Goal: Task Accomplishment & Management: Use online tool/utility

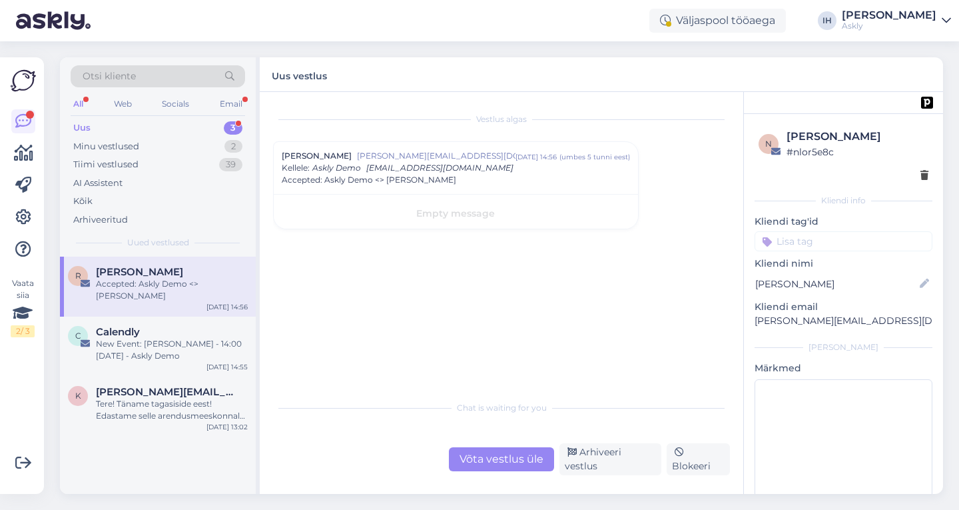
click at [82, 103] on div "All" at bounding box center [78, 103] width 15 height 17
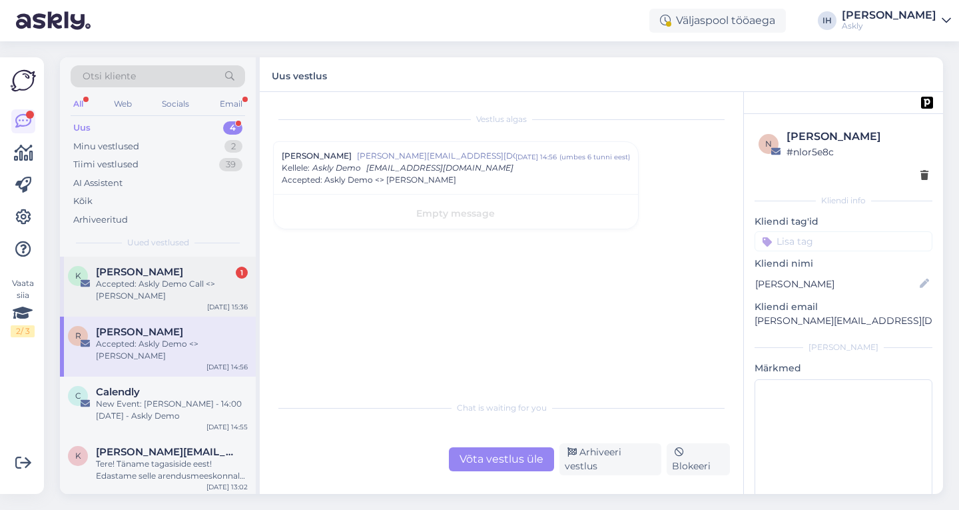
click at [158, 289] on div "Accepted: Askly Demo Call <> [PERSON_NAME]" at bounding box center [172, 290] width 152 height 24
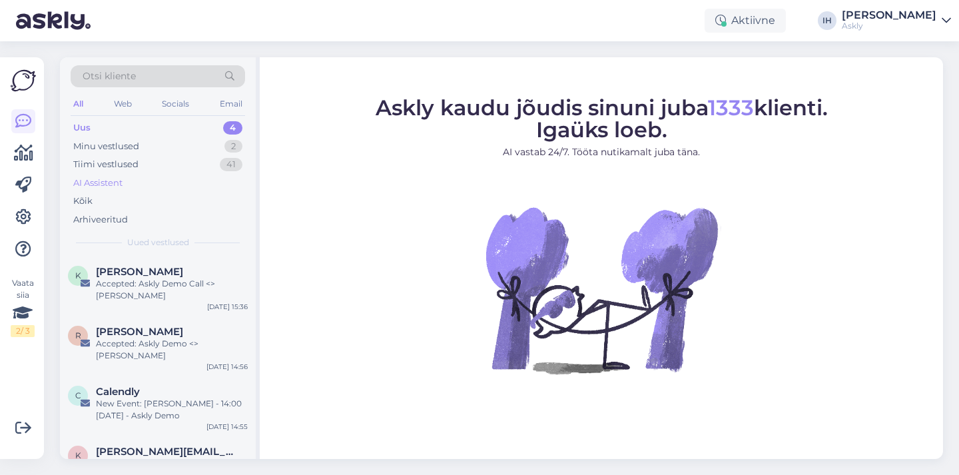
click at [135, 177] on div "AI Assistent" at bounding box center [158, 183] width 175 height 19
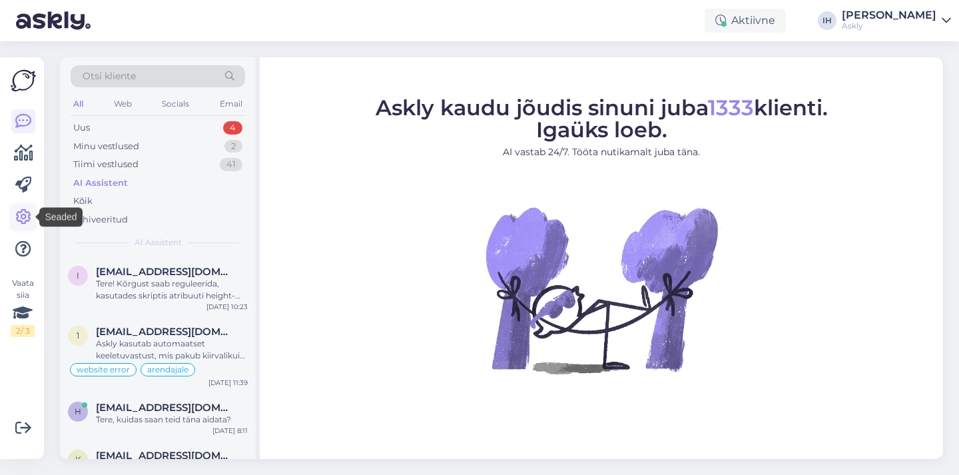
click at [23, 216] on icon at bounding box center [23, 217] width 16 height 16
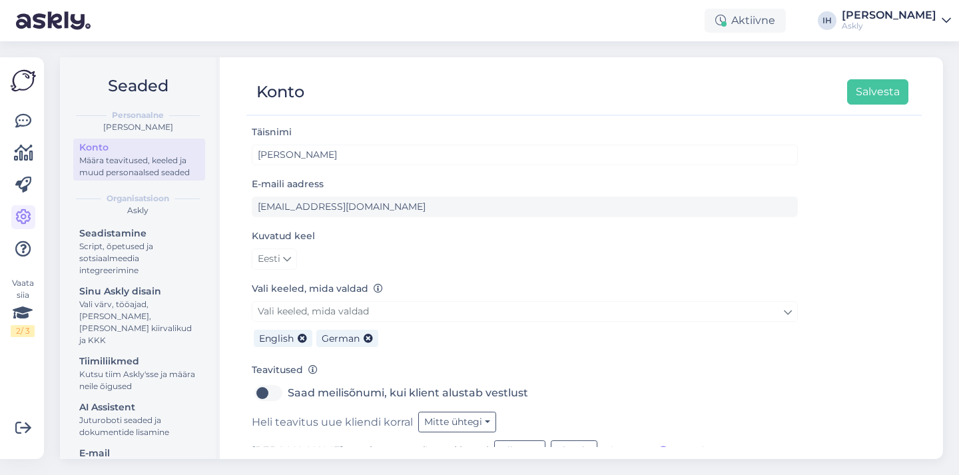
scroll to position [97, 0]
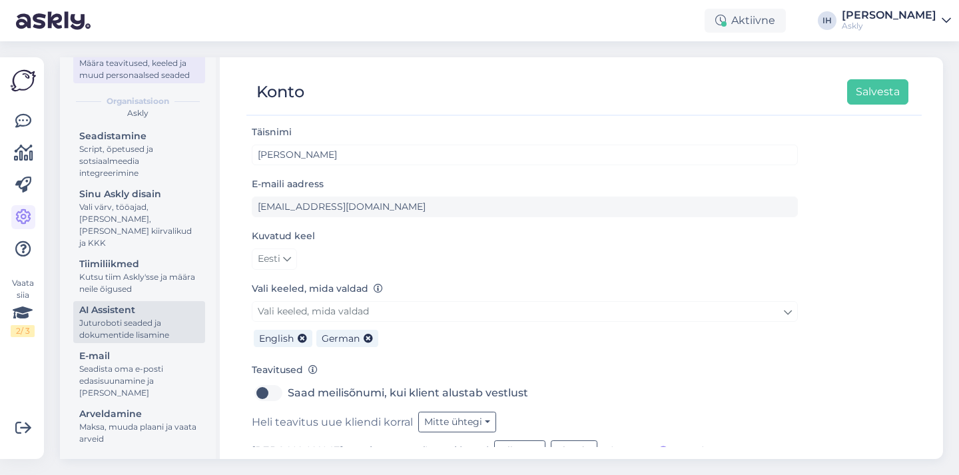
click at [140, 317] on div "Juturoboti seaded ja dokumentide lisamine" at bounding box center [139, 329] width 120 height 24
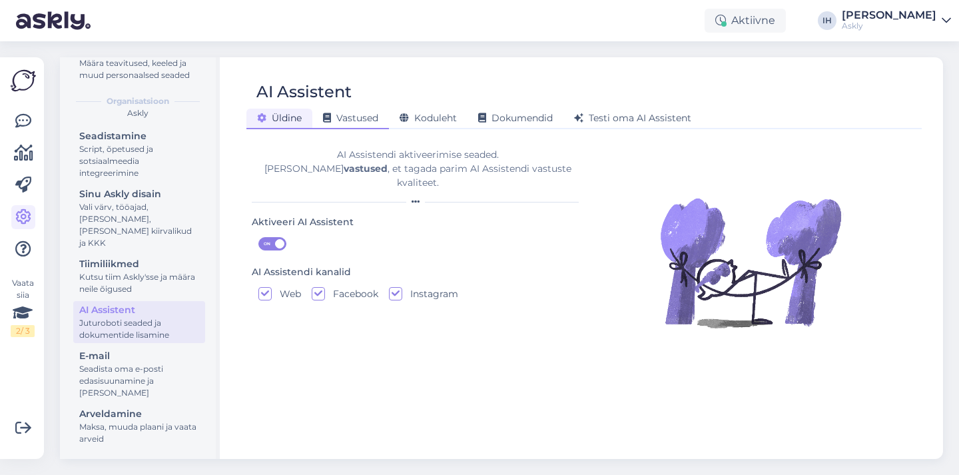
click at [364, 121] on span "Vastused" at bounding box center [350, 118] width 55 height 12
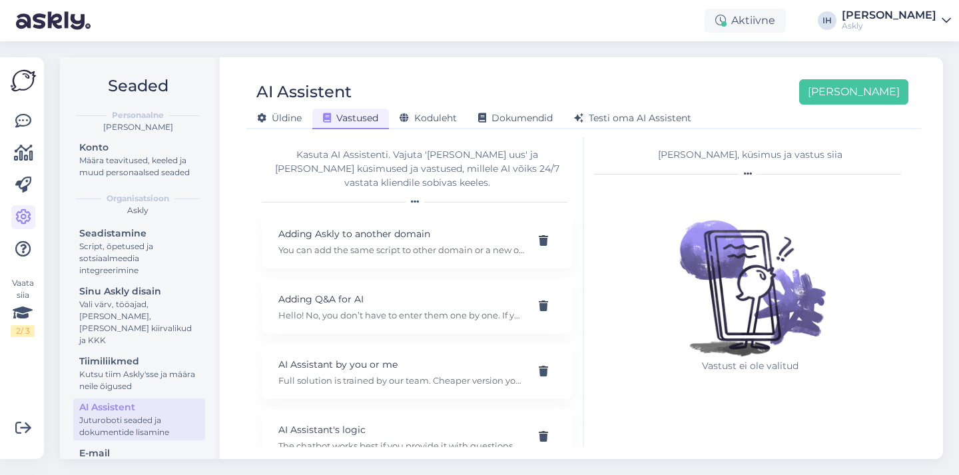
scroll to position [97, 0]
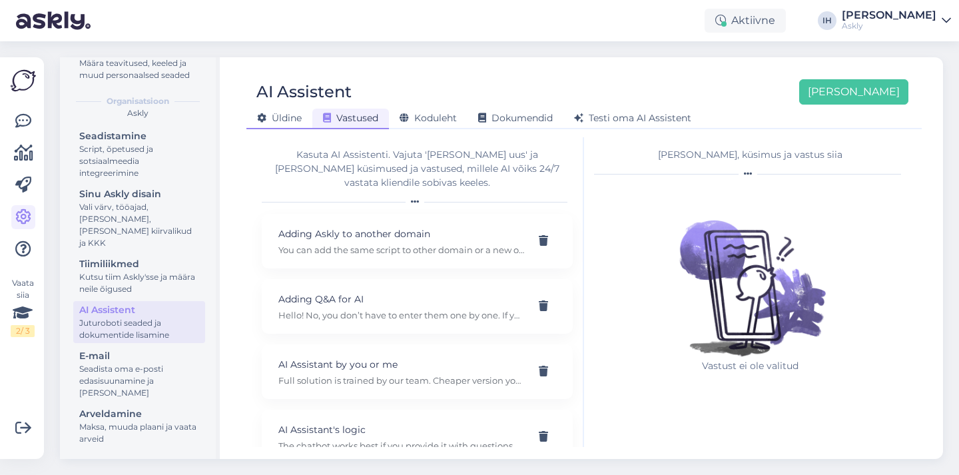
click at [294, 114] on span "Üldine" at bounding box center [279, 118] width 45 height 12
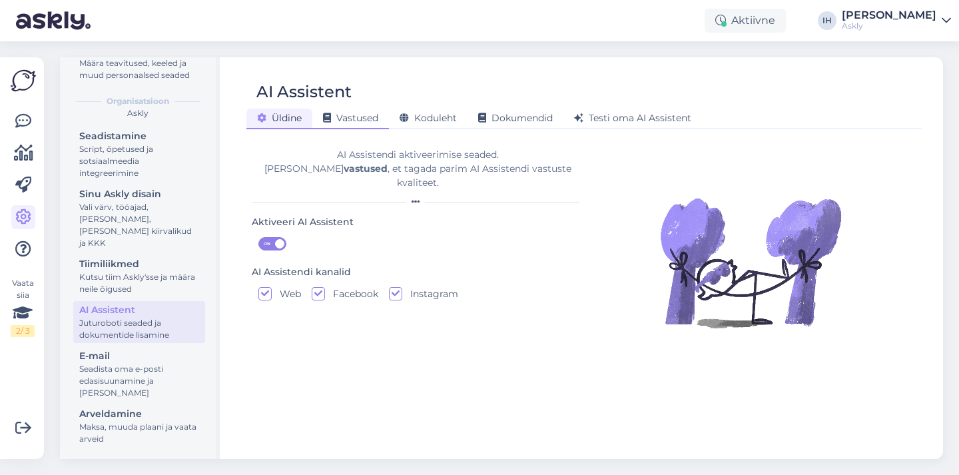
click at [367, 117] on span "Vastused" at bounding box center [350, 118] width 55 height 12
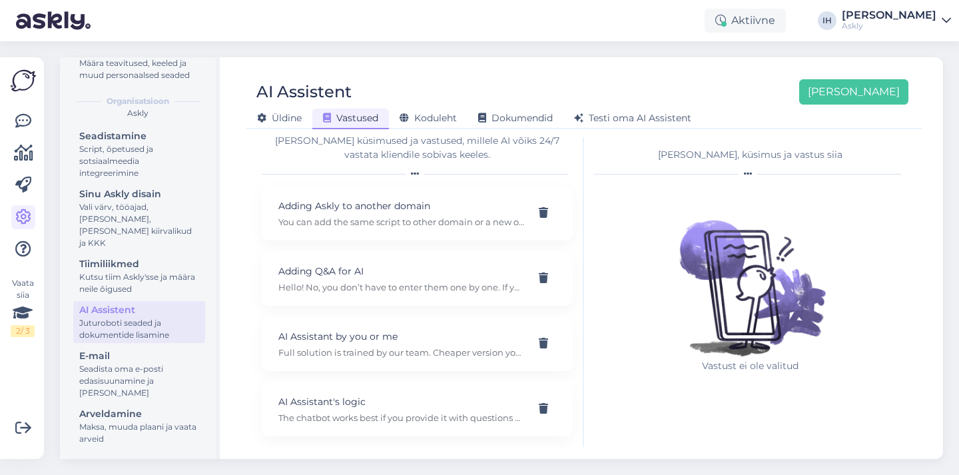
scroll to position [0, 0]
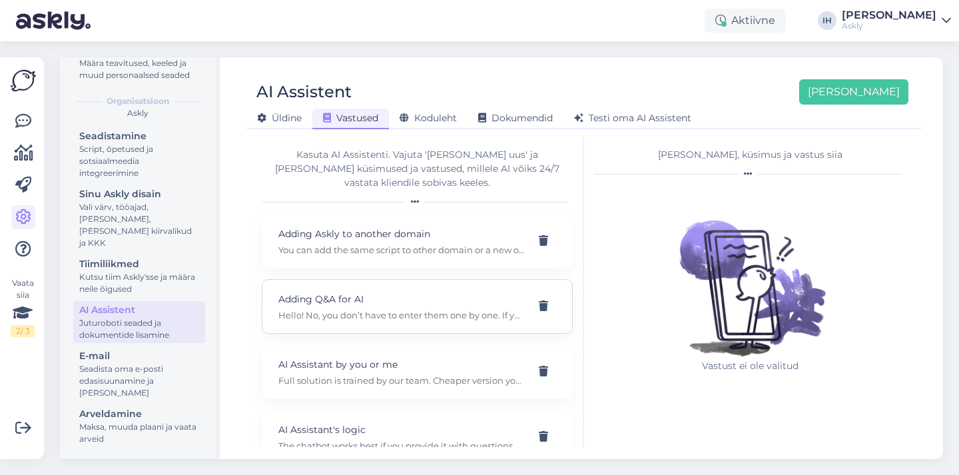
click at [466, 292] on p "Adding Q&A for AI" at bounding box center [401, 299] width 246 height 15
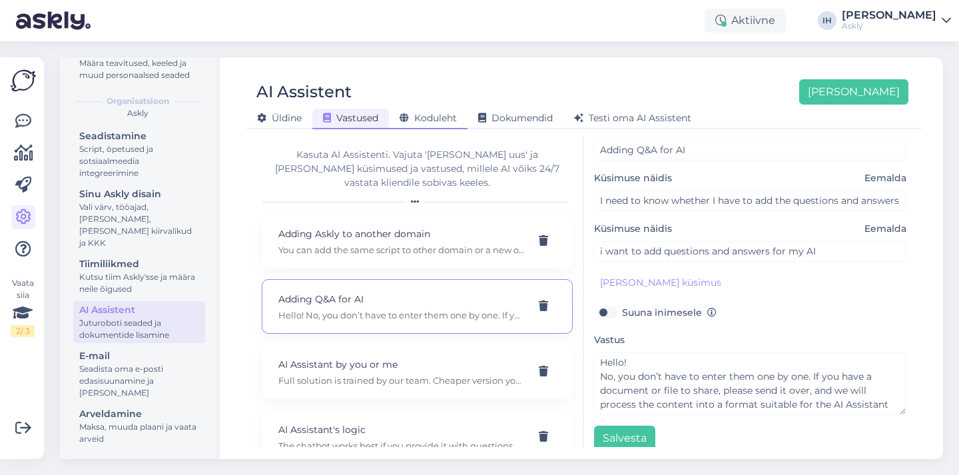
click at [454, 121] on span "Koduleht" at bounding box center [428, 118] width 57 height 12
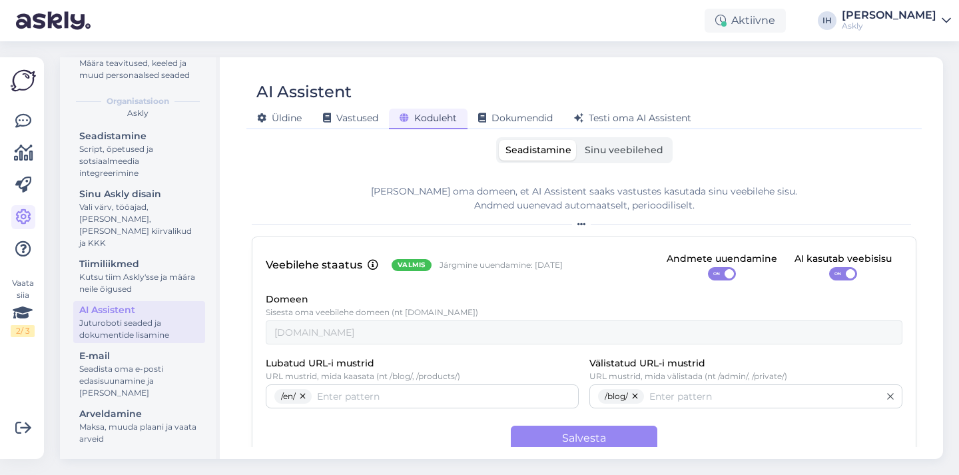
click at [622, 147] on span "Sinu veebilehed" at bounding box center [624, 150] width 79 height 12
click at [578, 140] on input "Sinu veebilehed" at bounding box center [578, 140] width 0 height 0
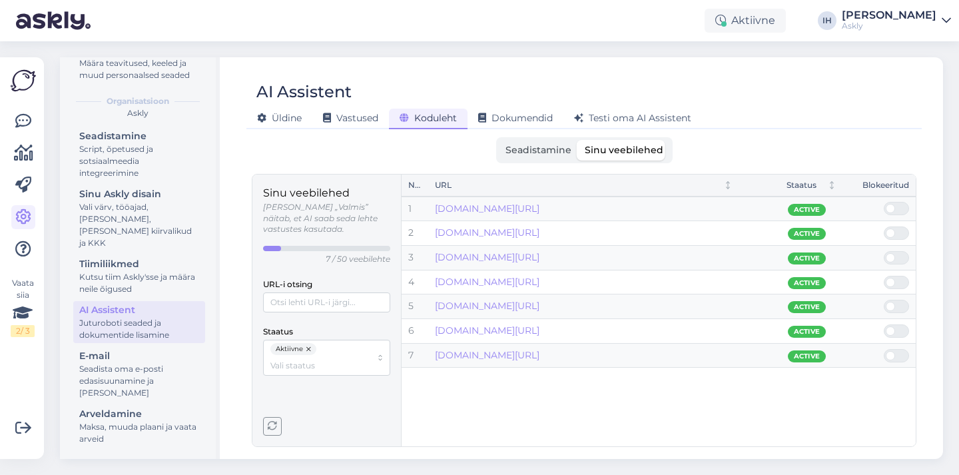
click at [344, 254] on p "7 / 50 veebilehte" at bounding box center [358, 259] width 65 height 11
click at [340, 254] on p "7 / 50 veebilehte" at bounding box center [358, 259] width 65 height 11
click at [383, 254] on p "7 / 50 veebilehte" at bounding box center [358, 259] width 65 height 11
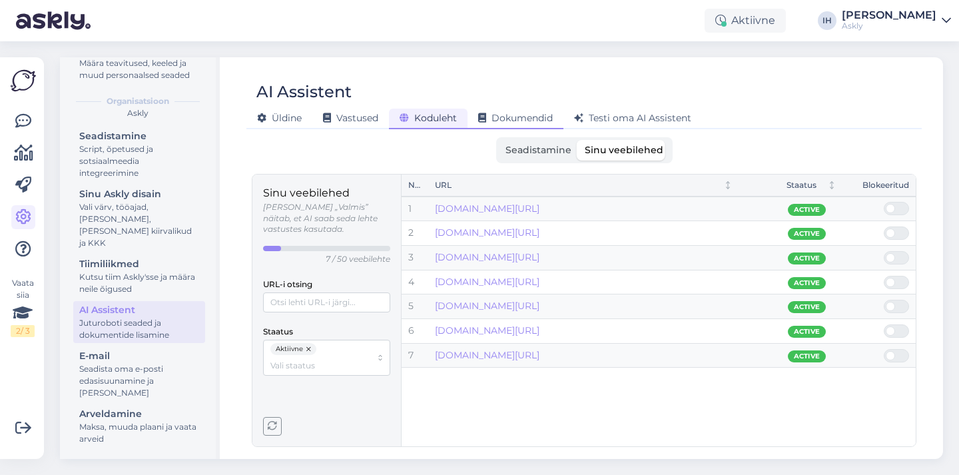
click at [529, 120] on span "Dokumendid" at bounding box center [515, 118] width 75 height 12
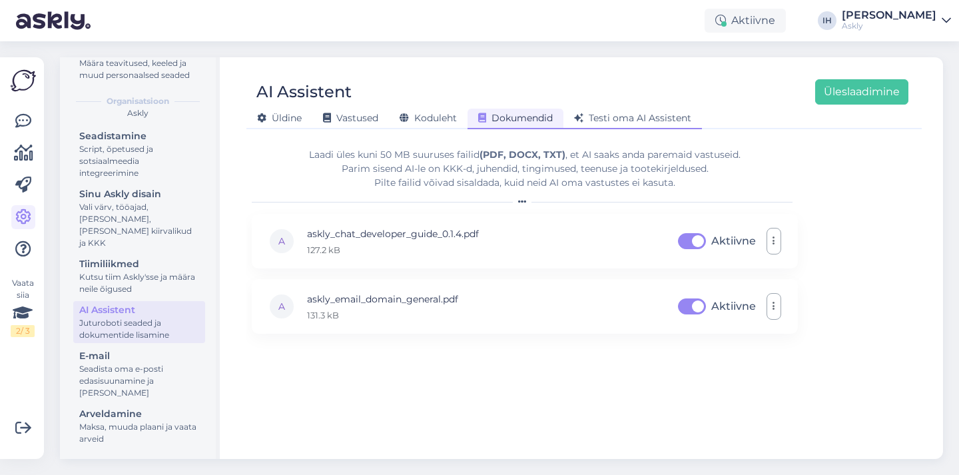
click at [663, 113] on span "Testi oma AI Assistent" at bounding box center [632, 118] width 117 height 12
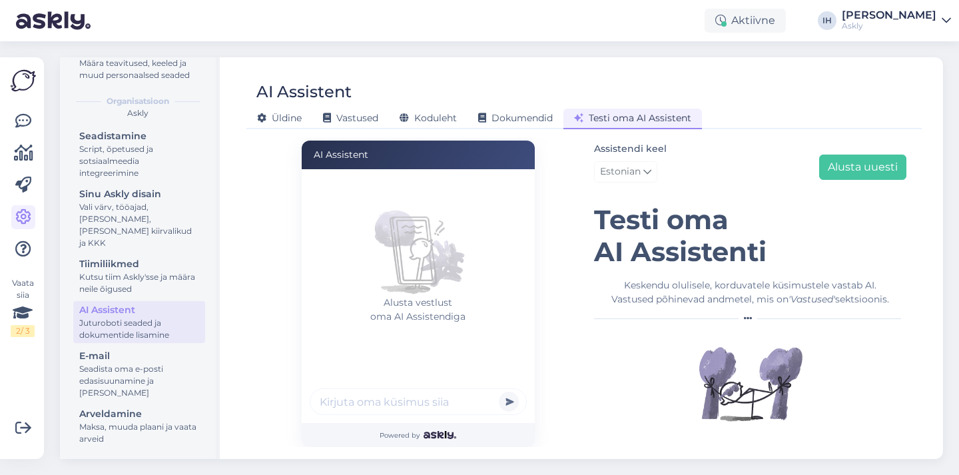
scroll to position [3, 0]
click at [386, 405] on input "text" at bounding box center [418, 401] width 217 height 27
type input "Mis on Askly"
click at [499, 391] on button "submit" at bounding box center [509, 401] width 20 height 20
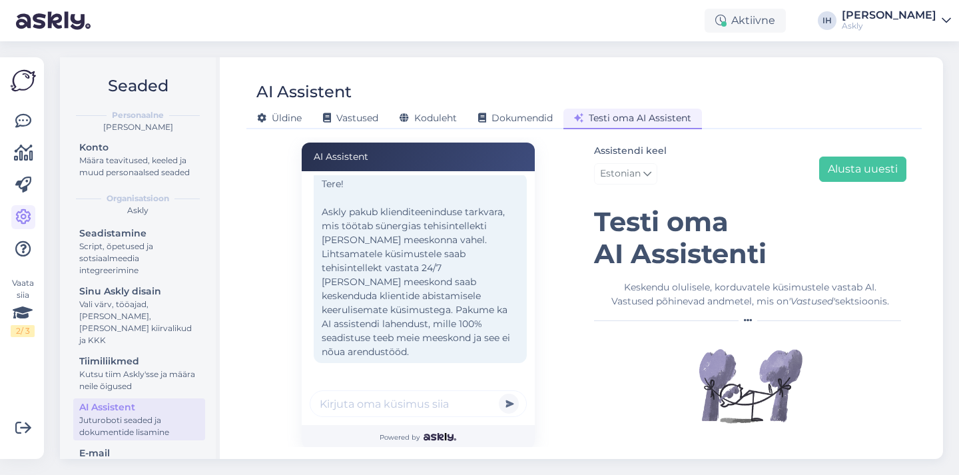
scroll to position [97, 0]
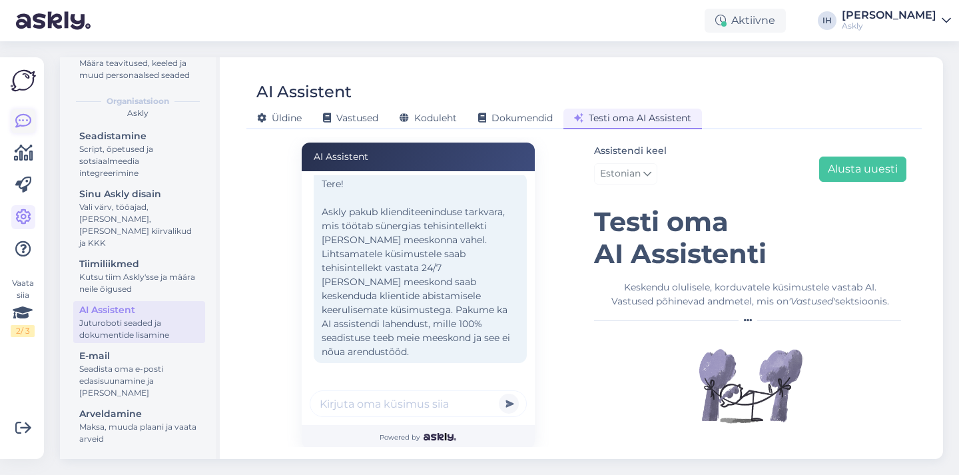
click at [17, 117] on icon at bounding box center [23, 121] width 16 height 16
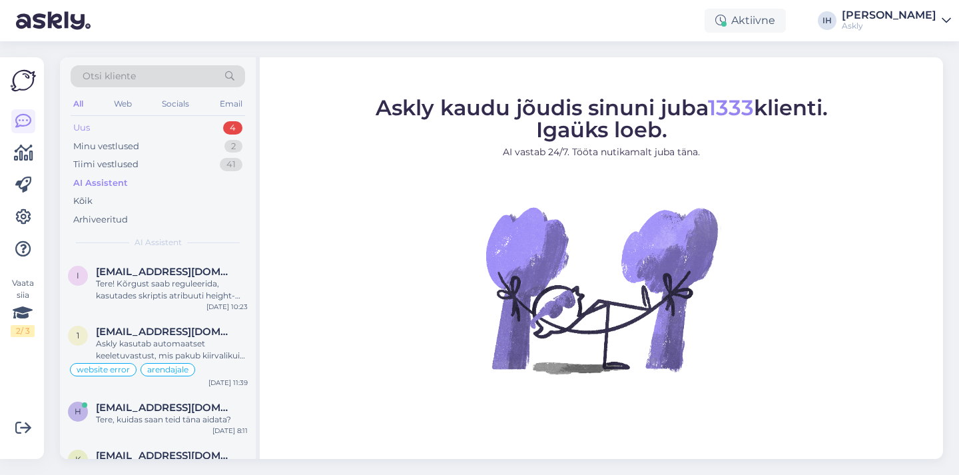
click at [147, 121] on div "Uus 4" at bounding box center [158, 128] width 175 height 19
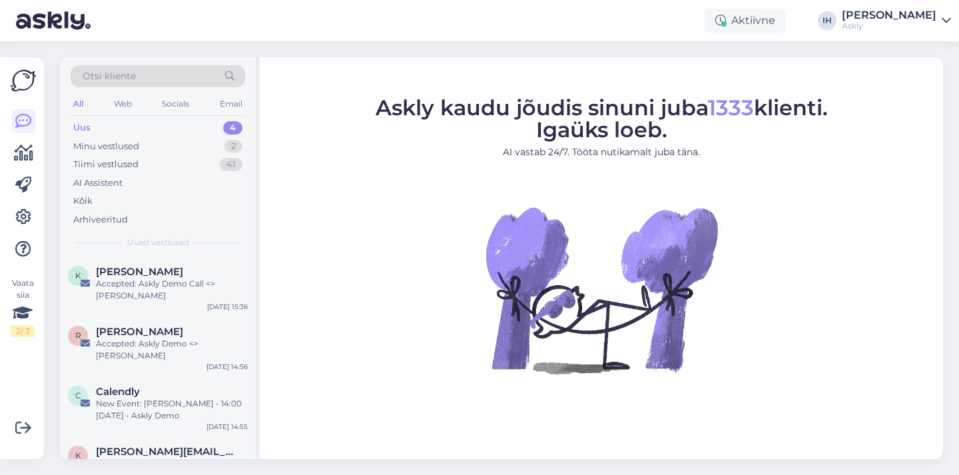
click at [135, 74] on span "Otsi kliente" at bounding box center [109, 76] width 53 height 14
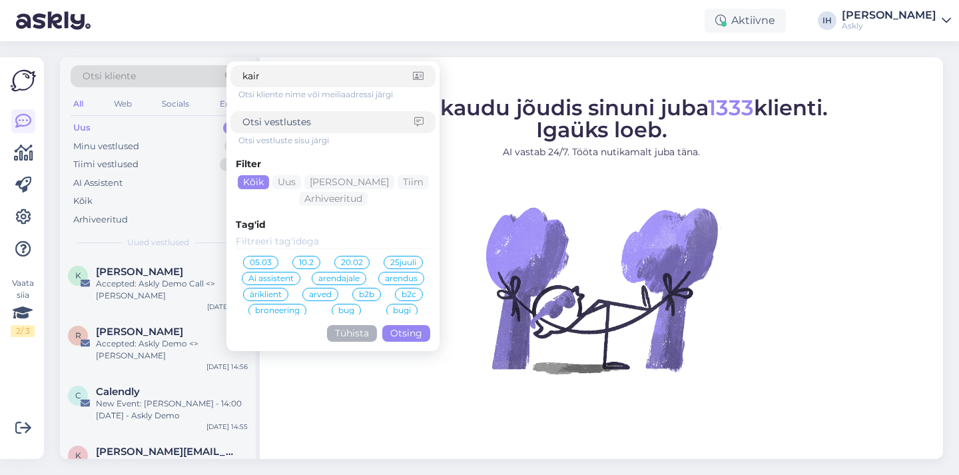
type input "kairi"
click button "Otsing" at bounding box center [406, 333] width 48 height 17
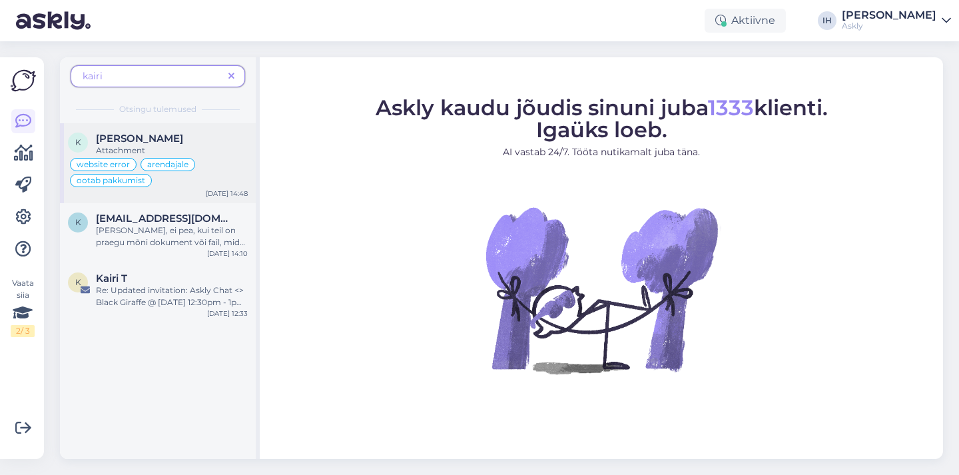
click at [183, 139] on div "[PERSON_NAME]" at bounding box center [172, 139] width 152 height 12
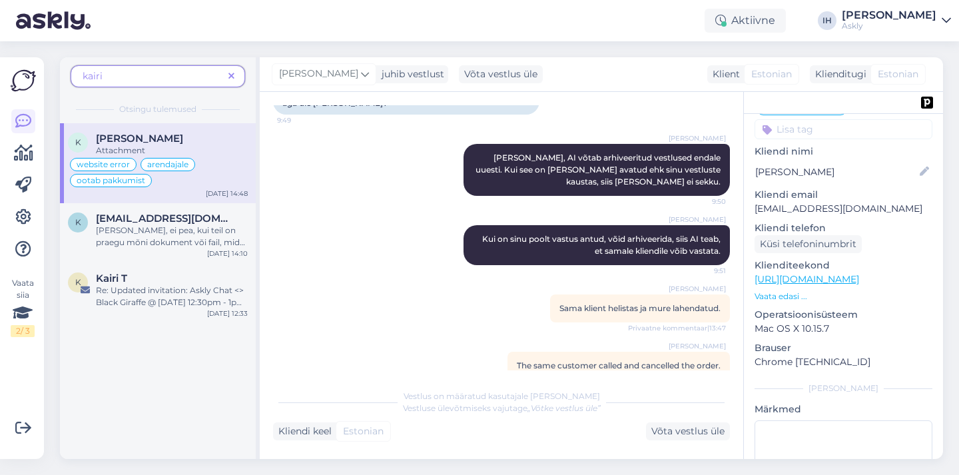
scroll to position [161, 0]
